Goal: Use online tool/utility: Utilize a website feature to perform a specific function

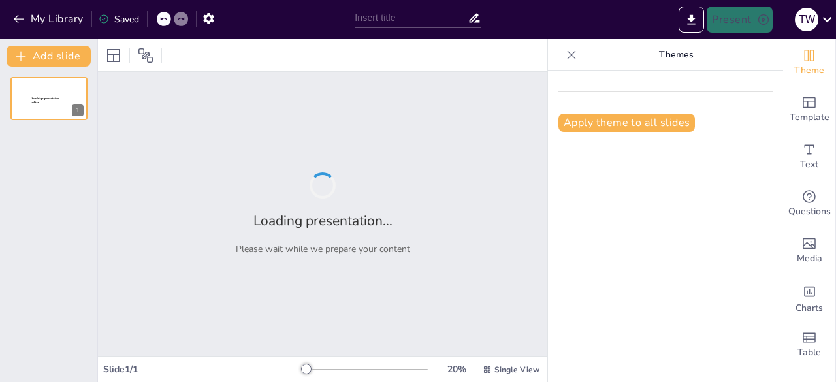
type input "tk"
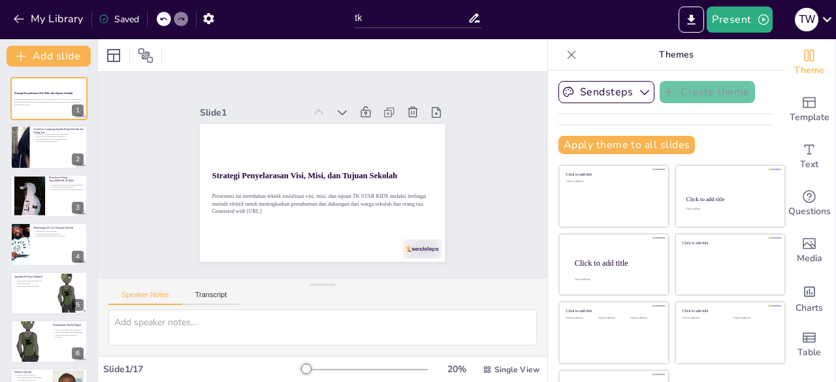
checkbox input "true"
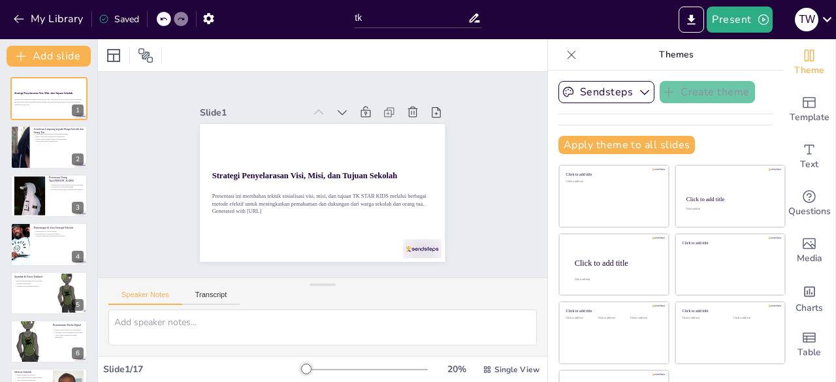
checkbox input "true"
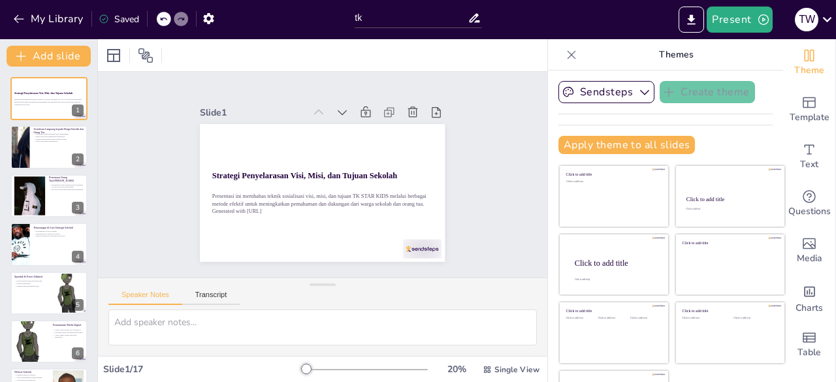
checkbox input "true"
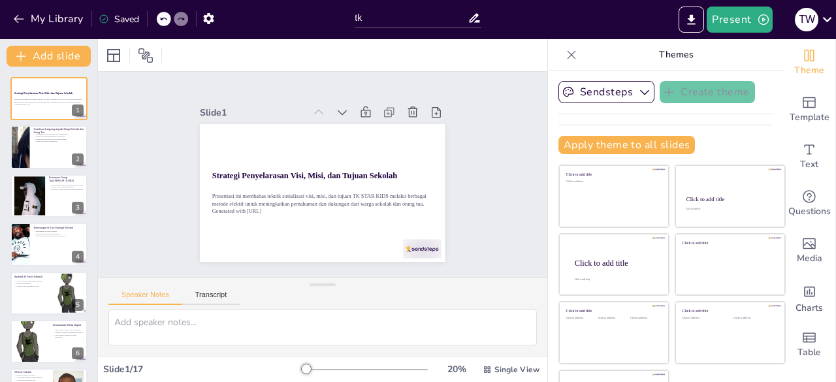
checkbox input "true"
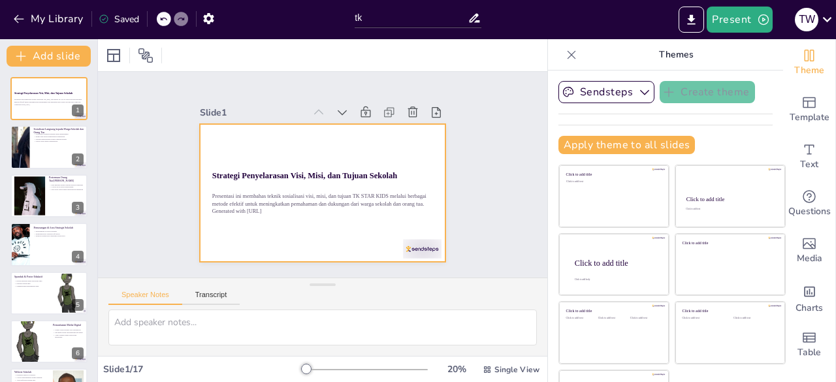
checkbox input "true"
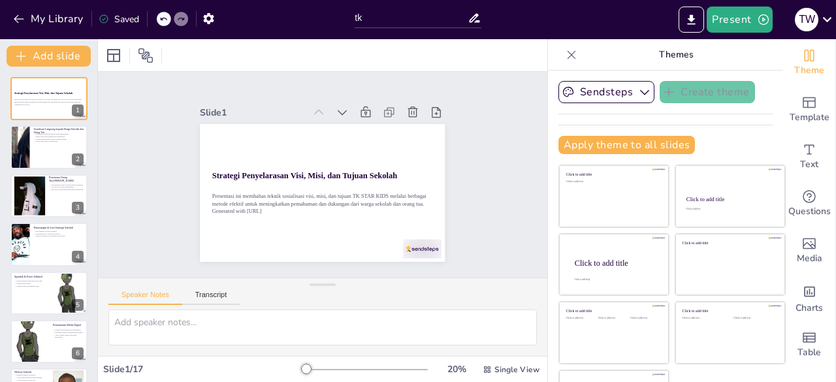
checkbox input "true"
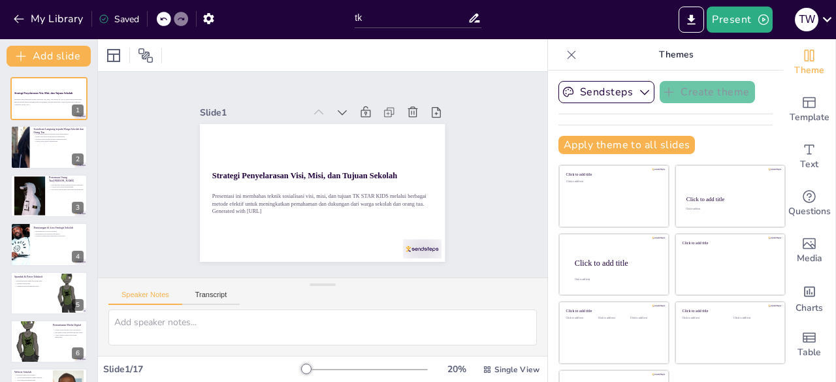
checkbox input "true"
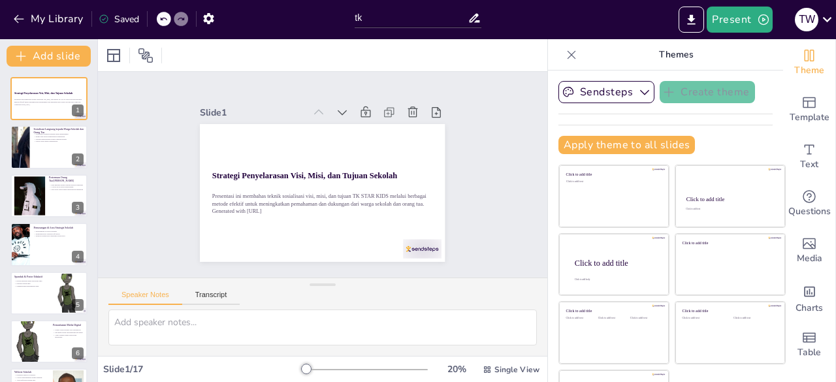
checkbox input "true"
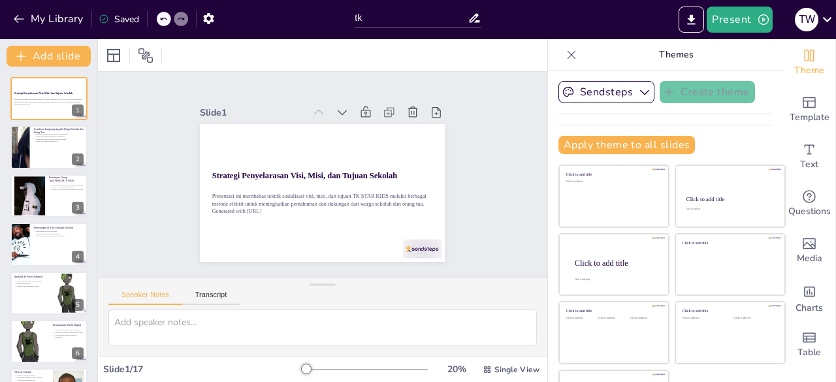
checkbox input "true"
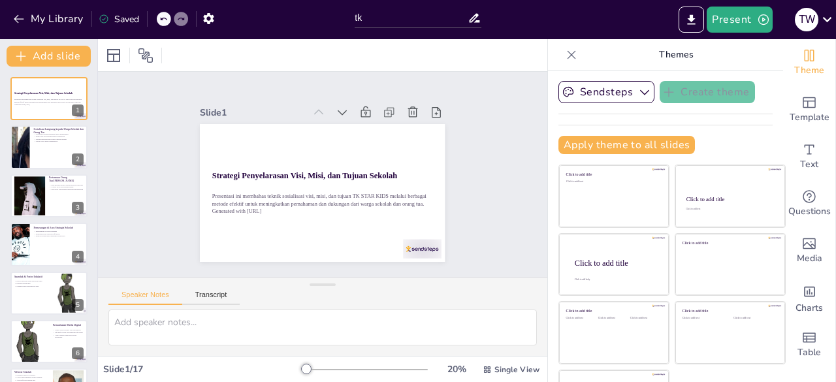
checkbox input "true"
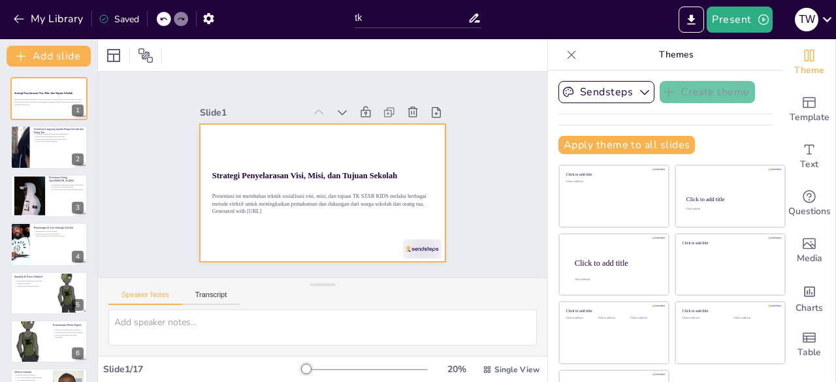
checkbox input "true"
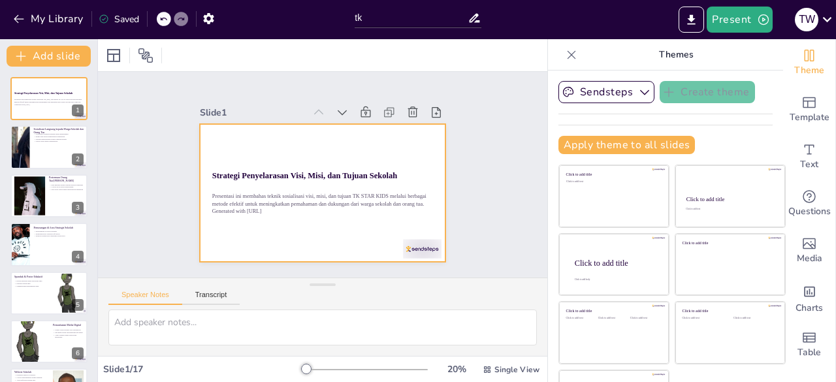
checkbox input "true"
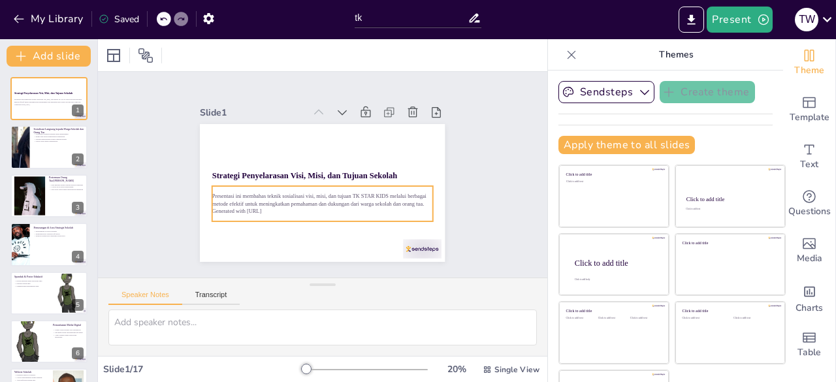
checkbox input "true"
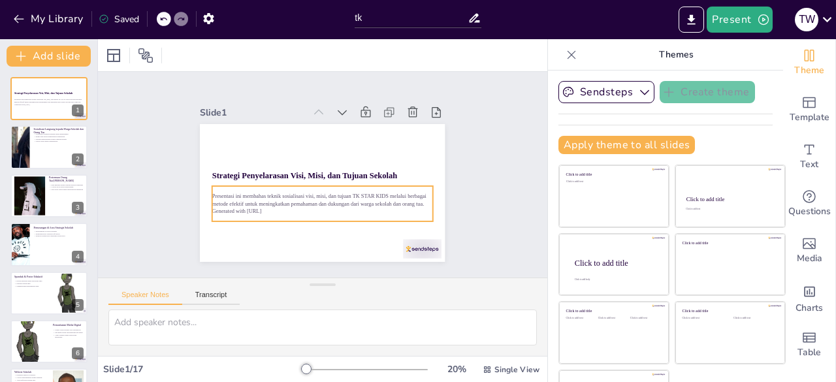
checkbox input "true"
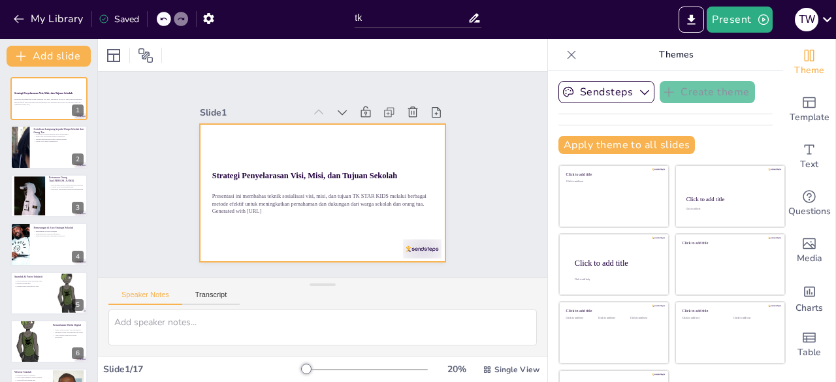
checkbox input "true"
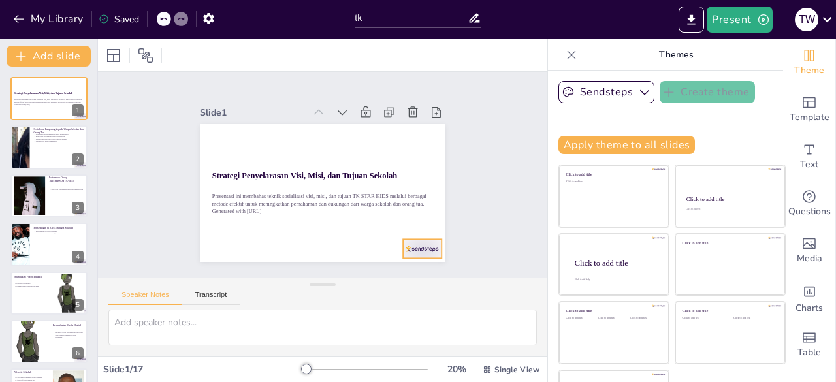
checkbox input "true"
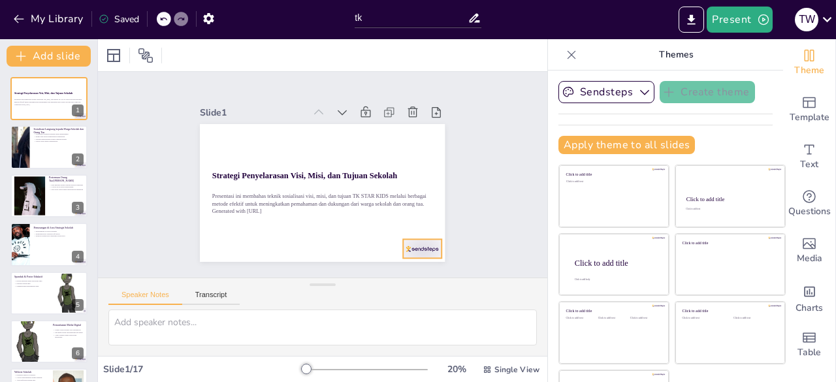
checkbox input "true"
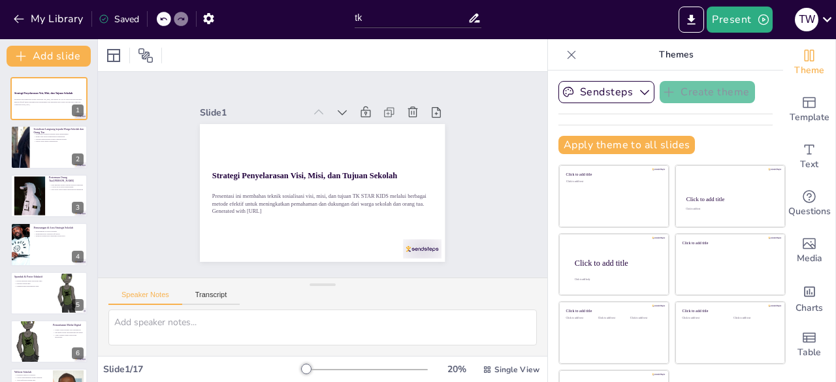
checkbox input "true"
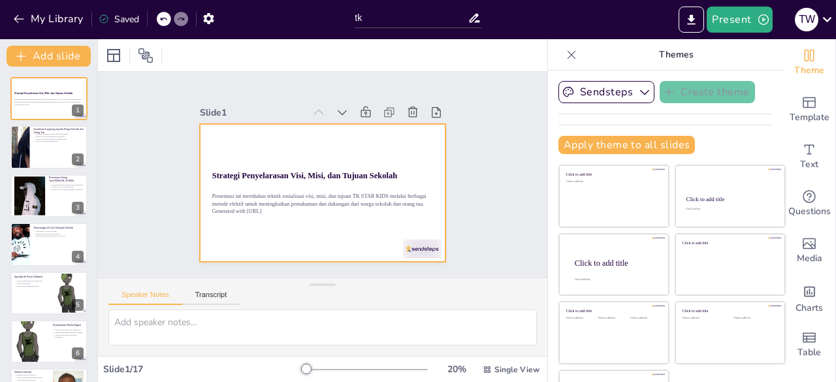
checkbox input "true"
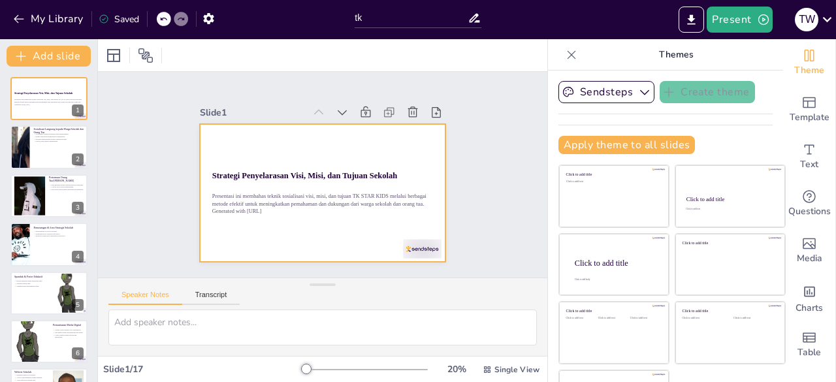
checkbox input "true"
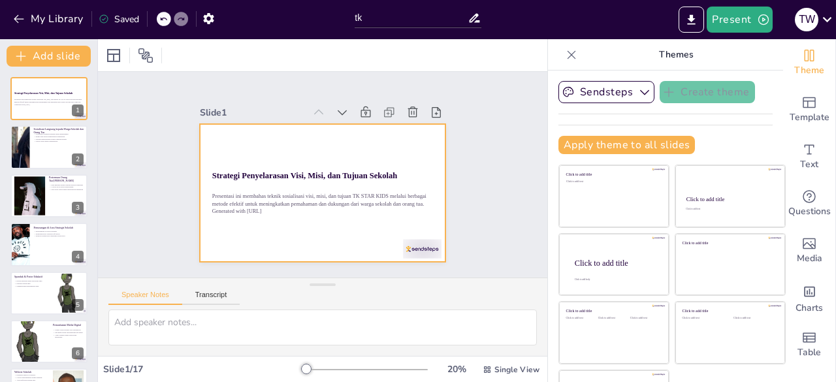
scroll to position [47, 0]
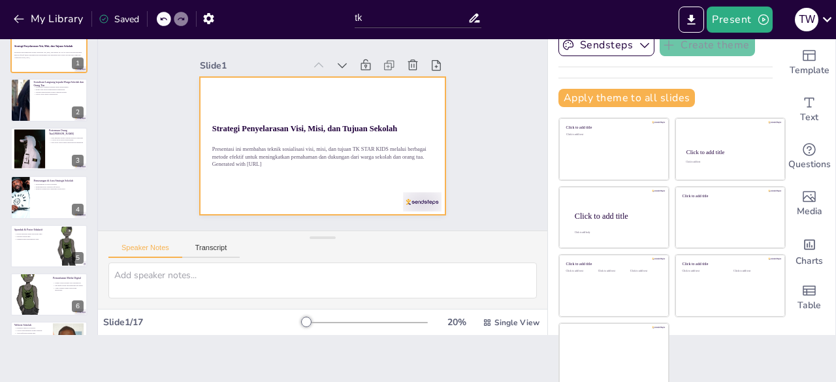
checkbox input "true"
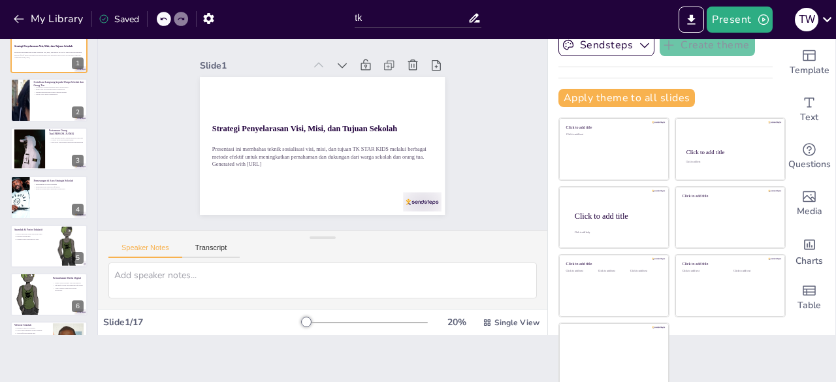
checkbox input "true"
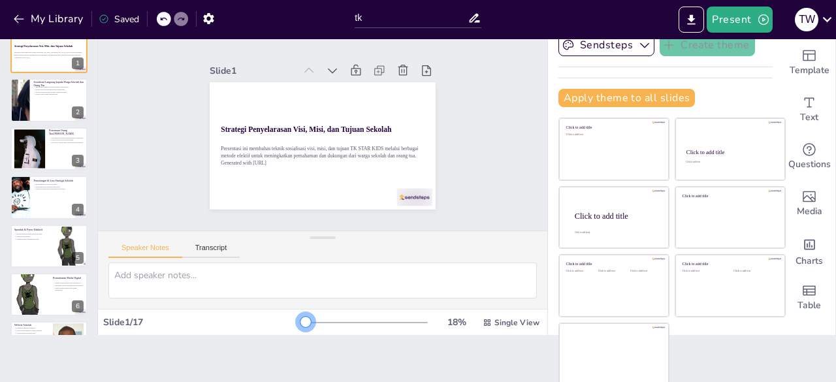
checkbox input "true"
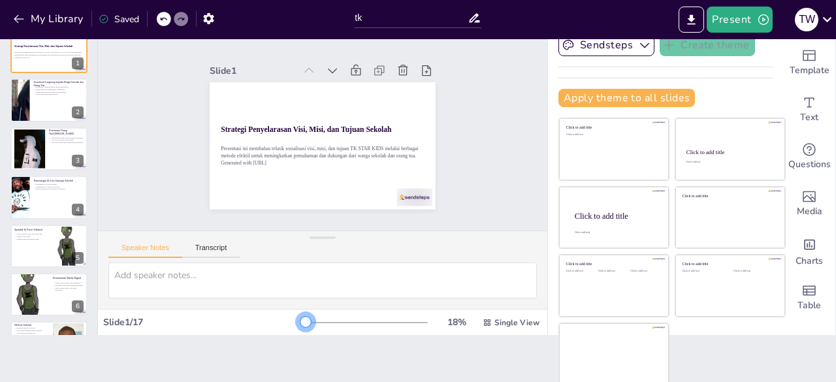
checkbox input "true"
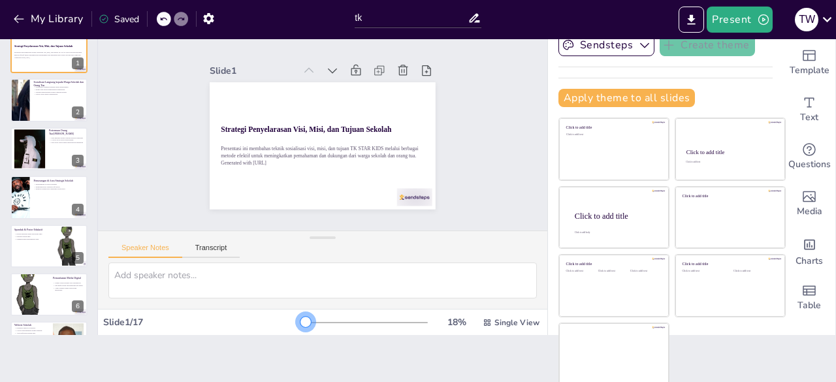
checkbox input "true"
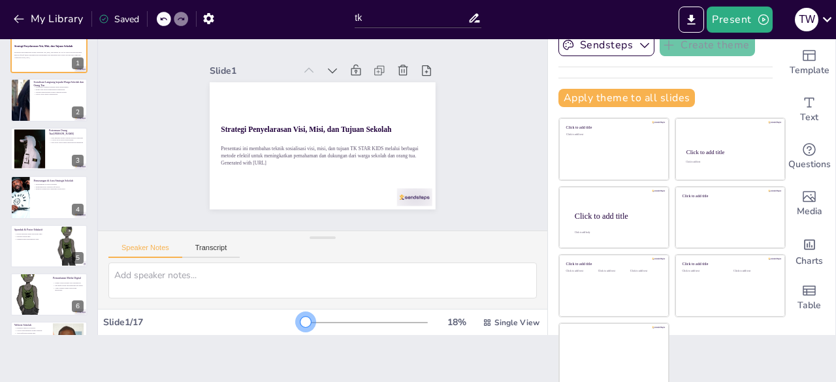
checkbox input "true"
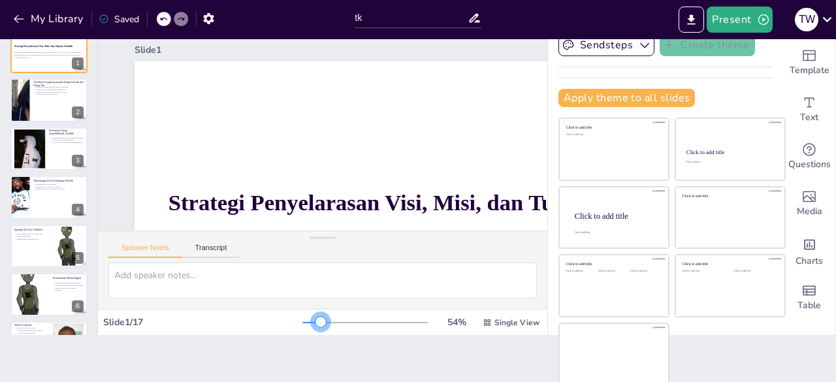
checkbox input "true"
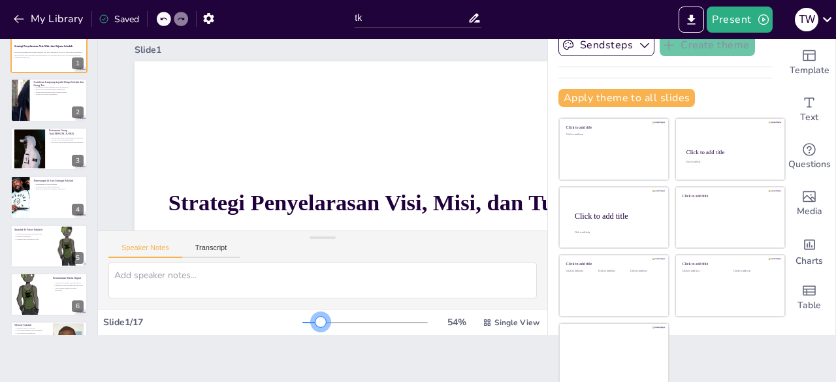
checkbox input "true"
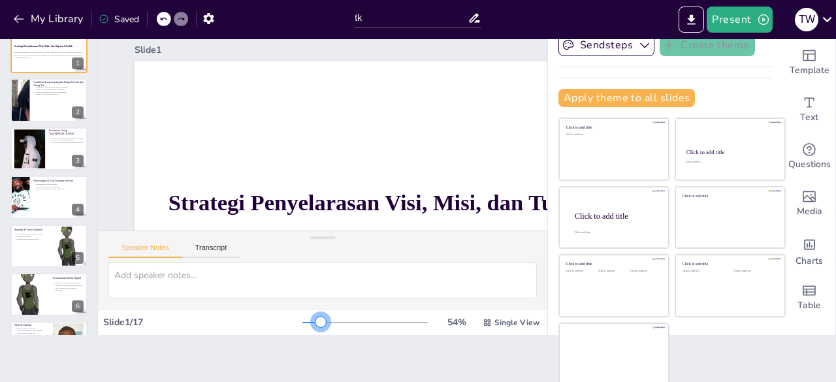
checkbox input "true"
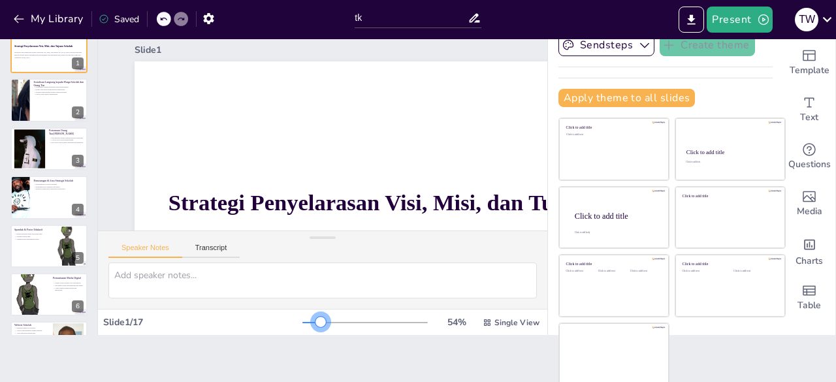
checkbox input "true"
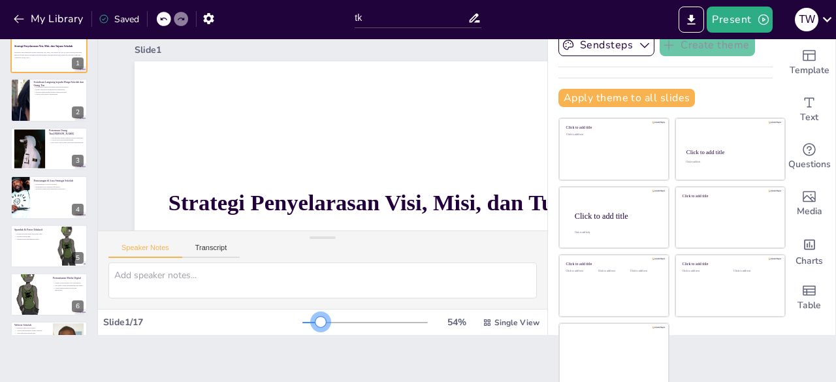
checkbox input "true"
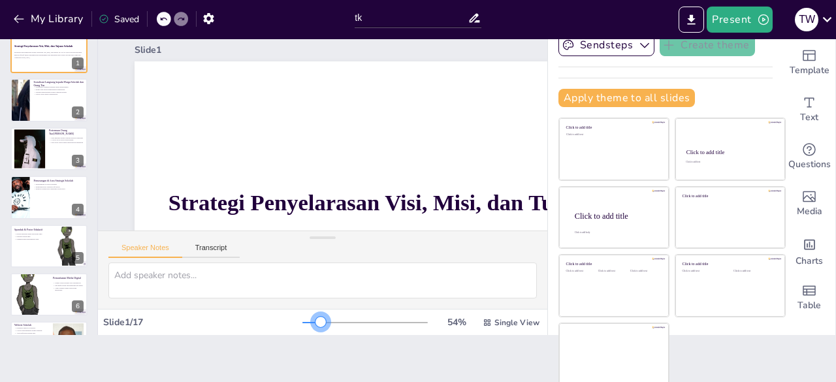
checkbox input "true"
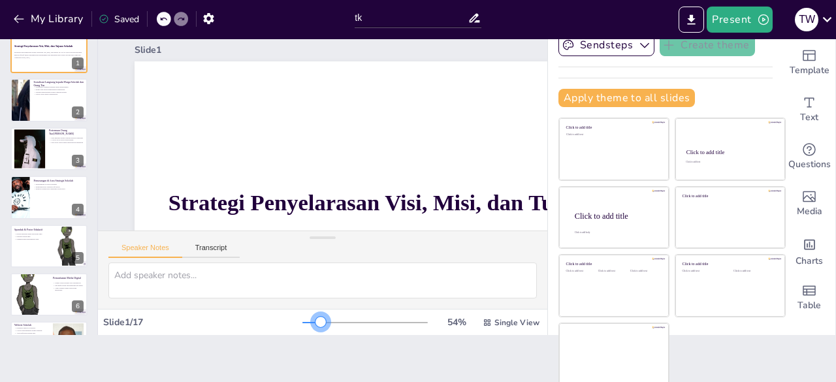
checkbox input "true"
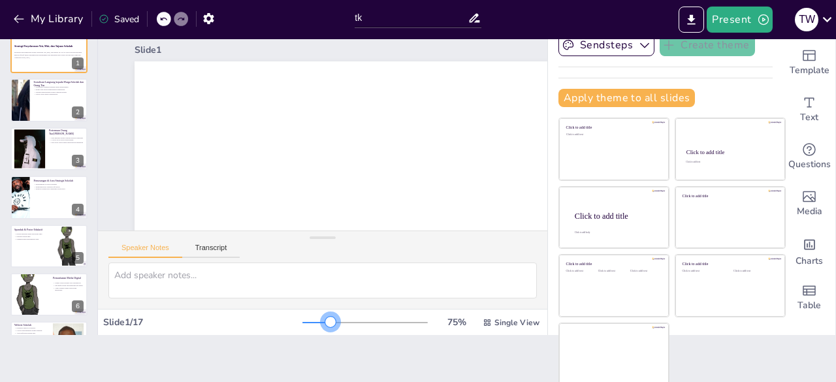
checkbox input "true"
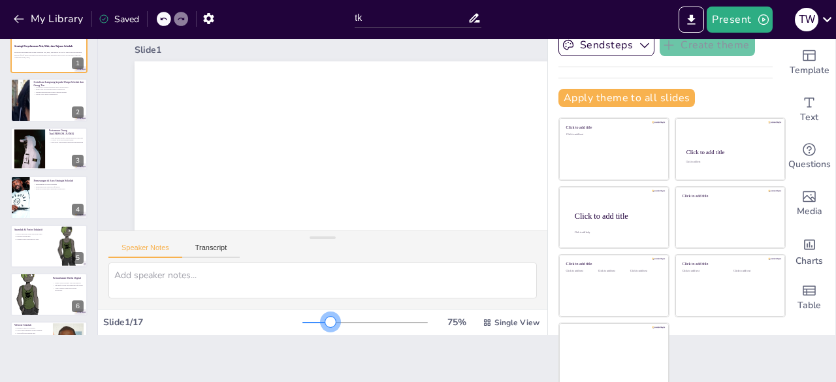
checkbox input "true"
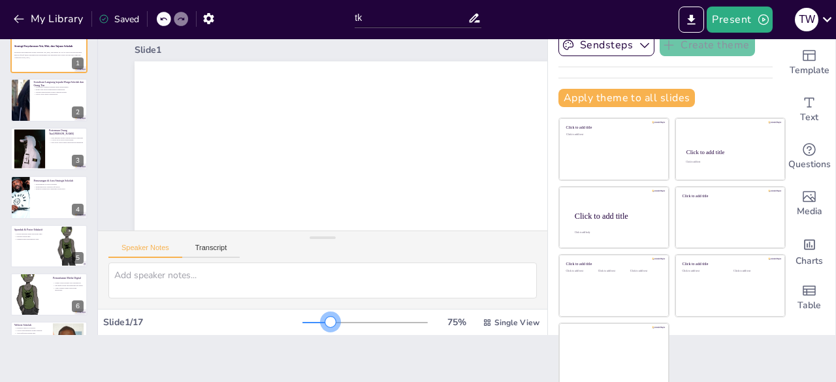
checkbox input "true"
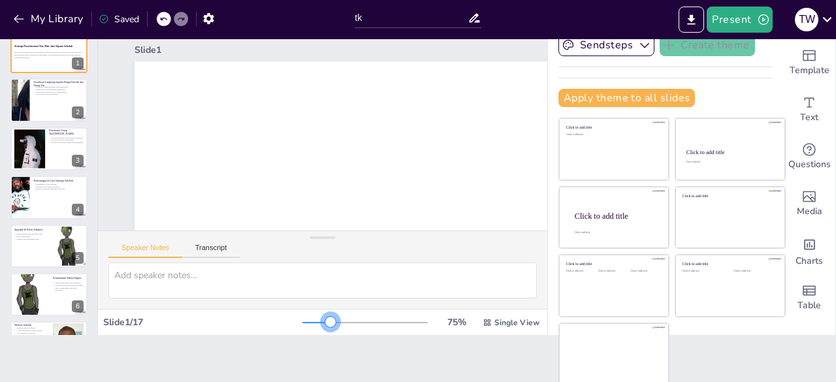
checkbox input "true"
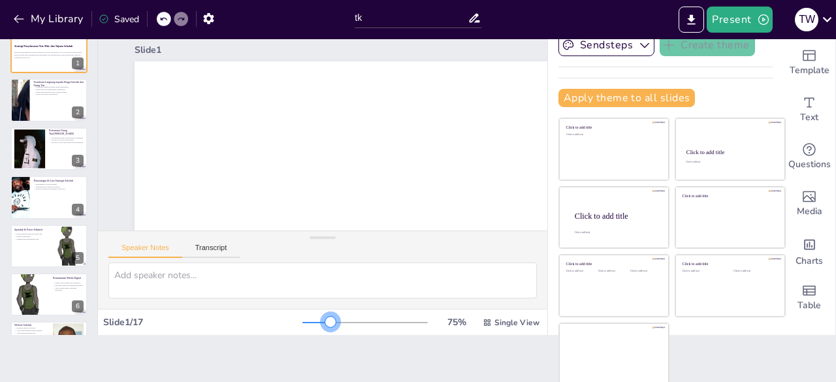
checkbox input "true"
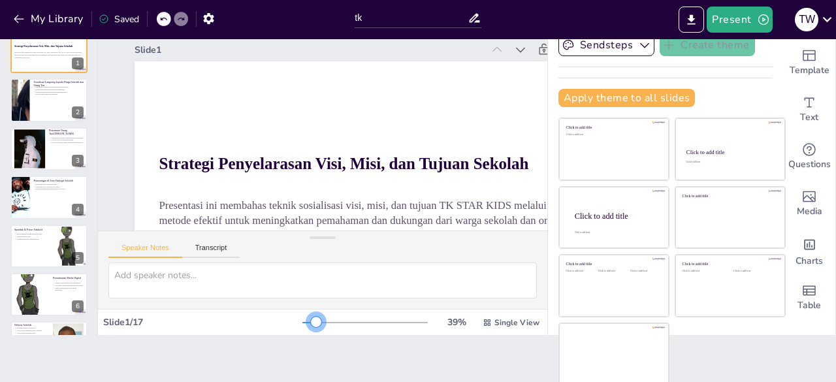
checkbox input "true"
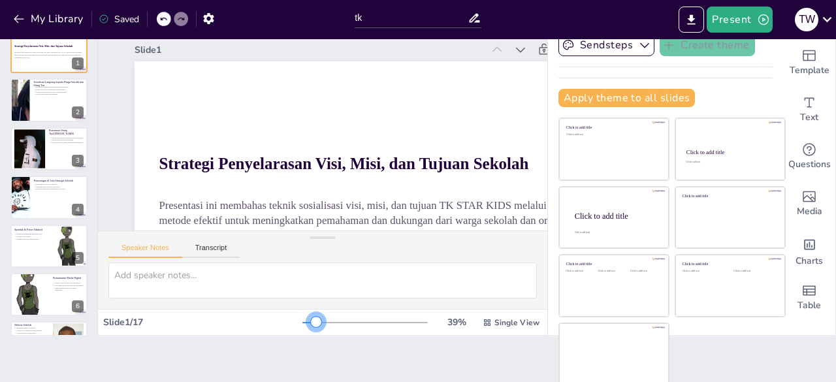
checkbox input "true"
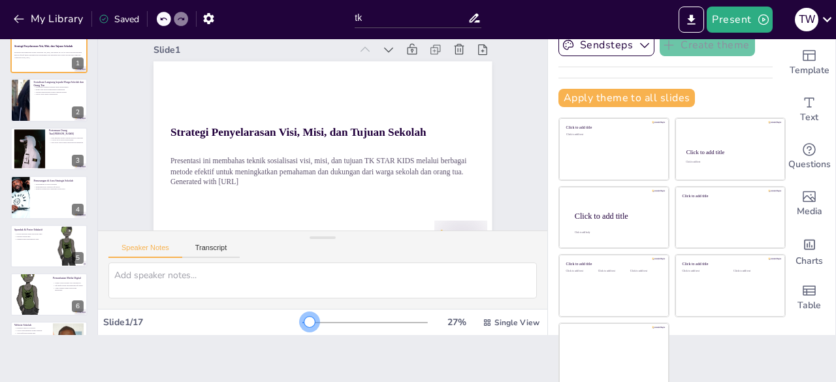
drag, startPoint x: 287, startPoint y: 322, endPoint x: 291, endPoint y: 314, distance: 8.8
click at [302, 314] on div "27 % Single View" at bounding box center [422, 322] width 240 height 21
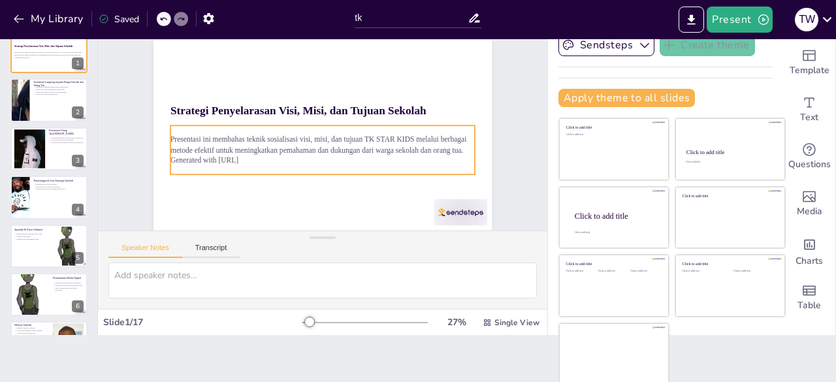
scroll to position [0, 0]
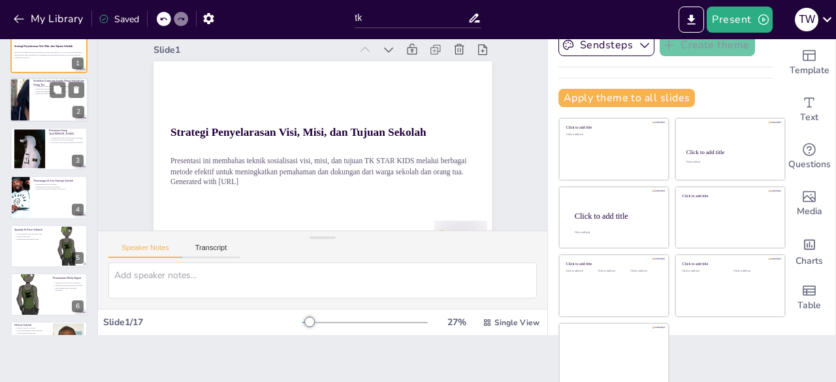
click at [48, 102] on div at bounding box center [49, 100] width 78 height 44
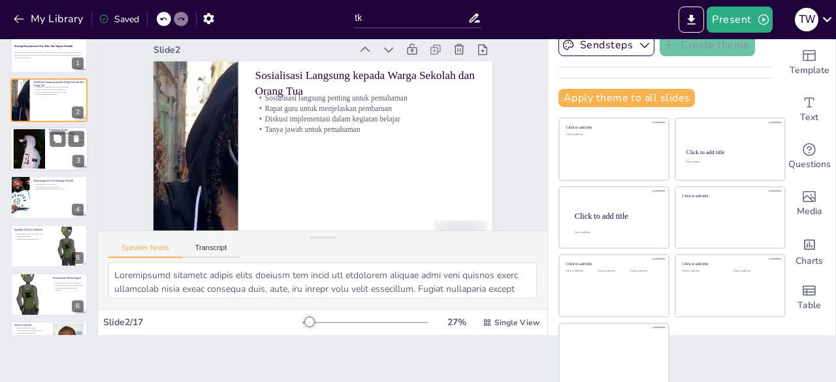
click at [52, 155] on div at bounding box center [49, 149] width 78 height 44
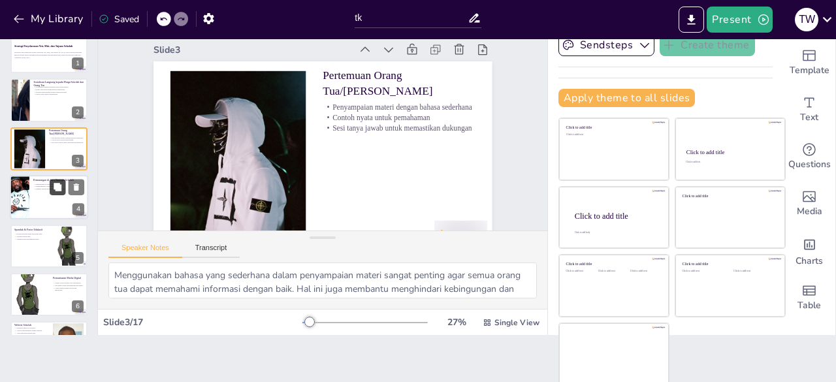
click at [56, 187] on icon at bounding box center [58, 187] width 8 height 8
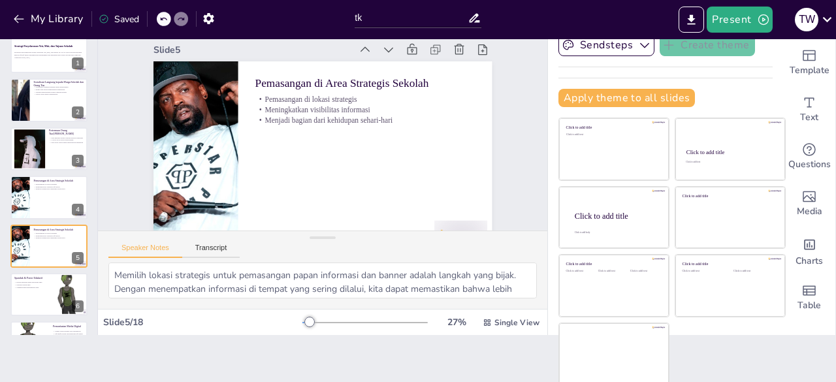
scroll to position [29, 0]
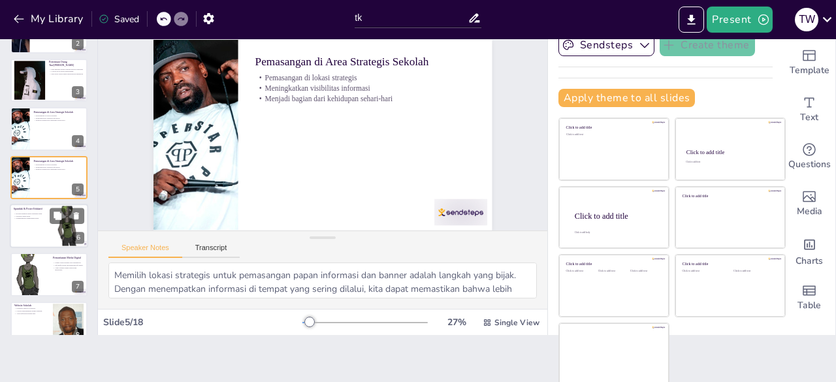
click at [31, 218] on p "Meningkatkan pemahaman anak" at bounding box center [31, 219] width 35 height 3
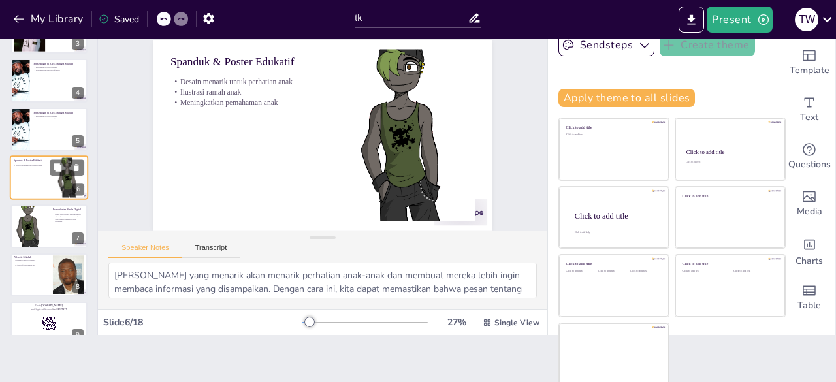
scroll to position [0, 0]
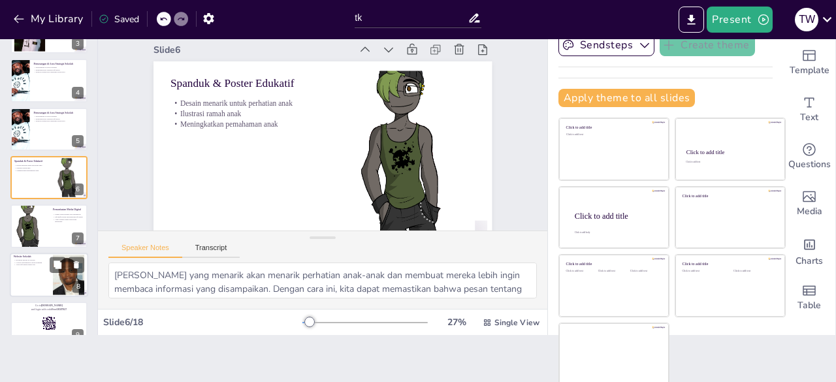
click at [34, 259] on p "Halaman khusus di website" at bounding box center [31, 260] width 35 height 3
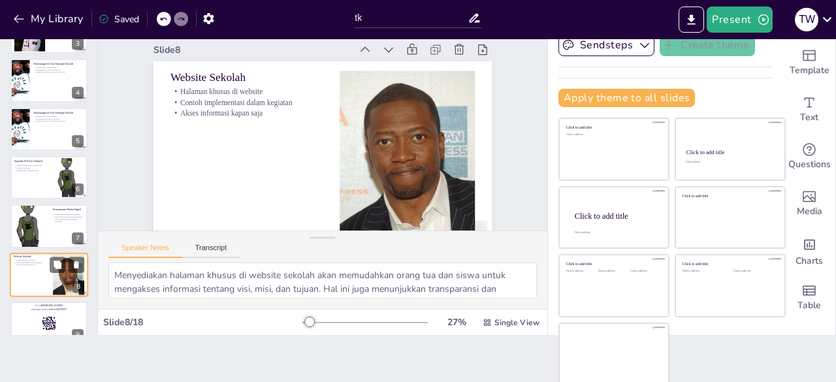
scroll to position [214, 0]
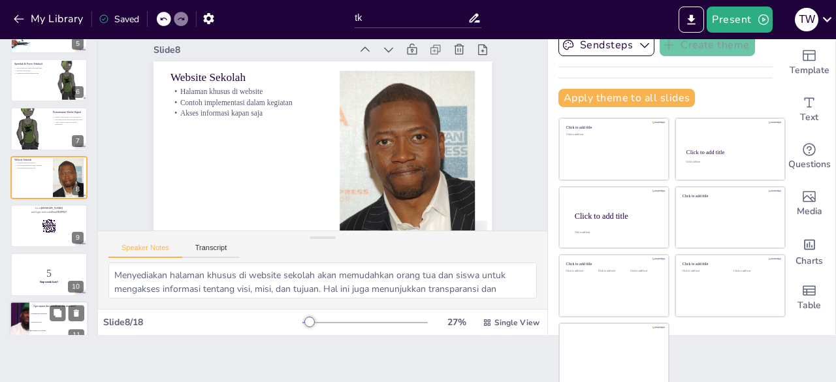
click at [39, 308] on div "Apa tujuan dari sosialisasi visi dan misi?" at bounding box center [58, 306] width 51 height 6
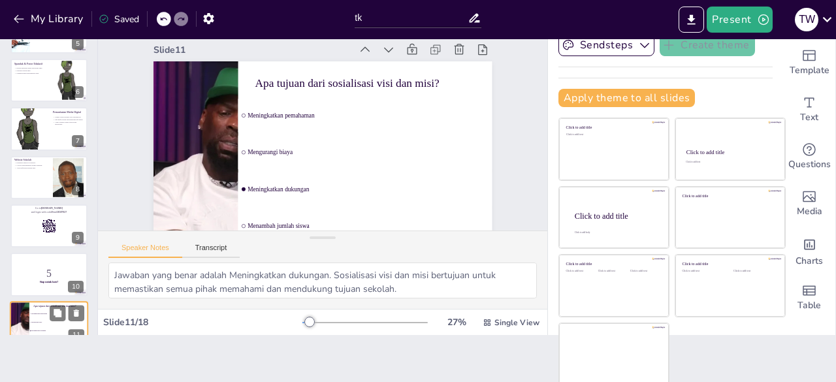
scroll to position [360, 0]
